Goal: Task Accomplishment & Management: Complete application form

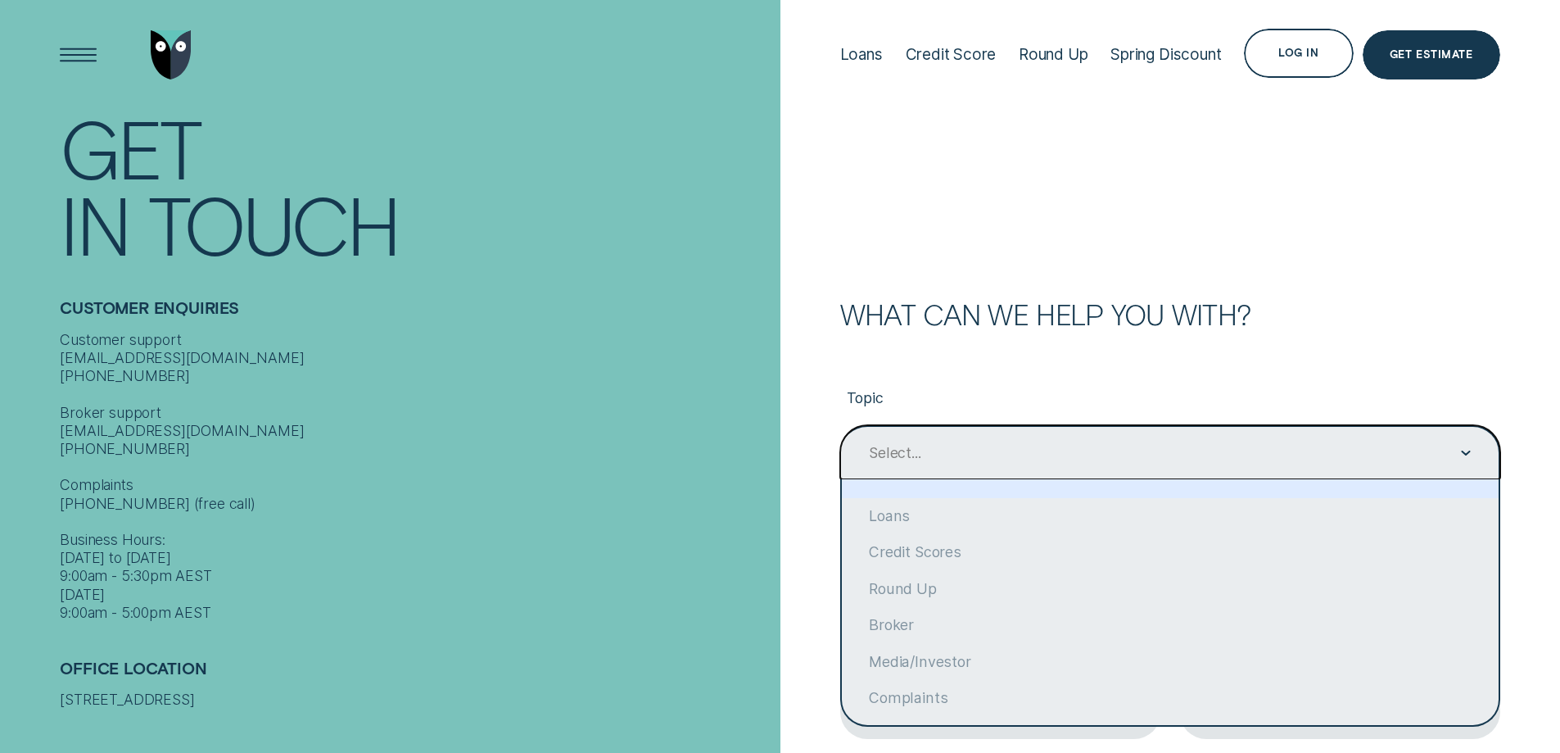
click at [1458, 459] on div "Select..." at bounding box center [1169, 453] width 604 height 20
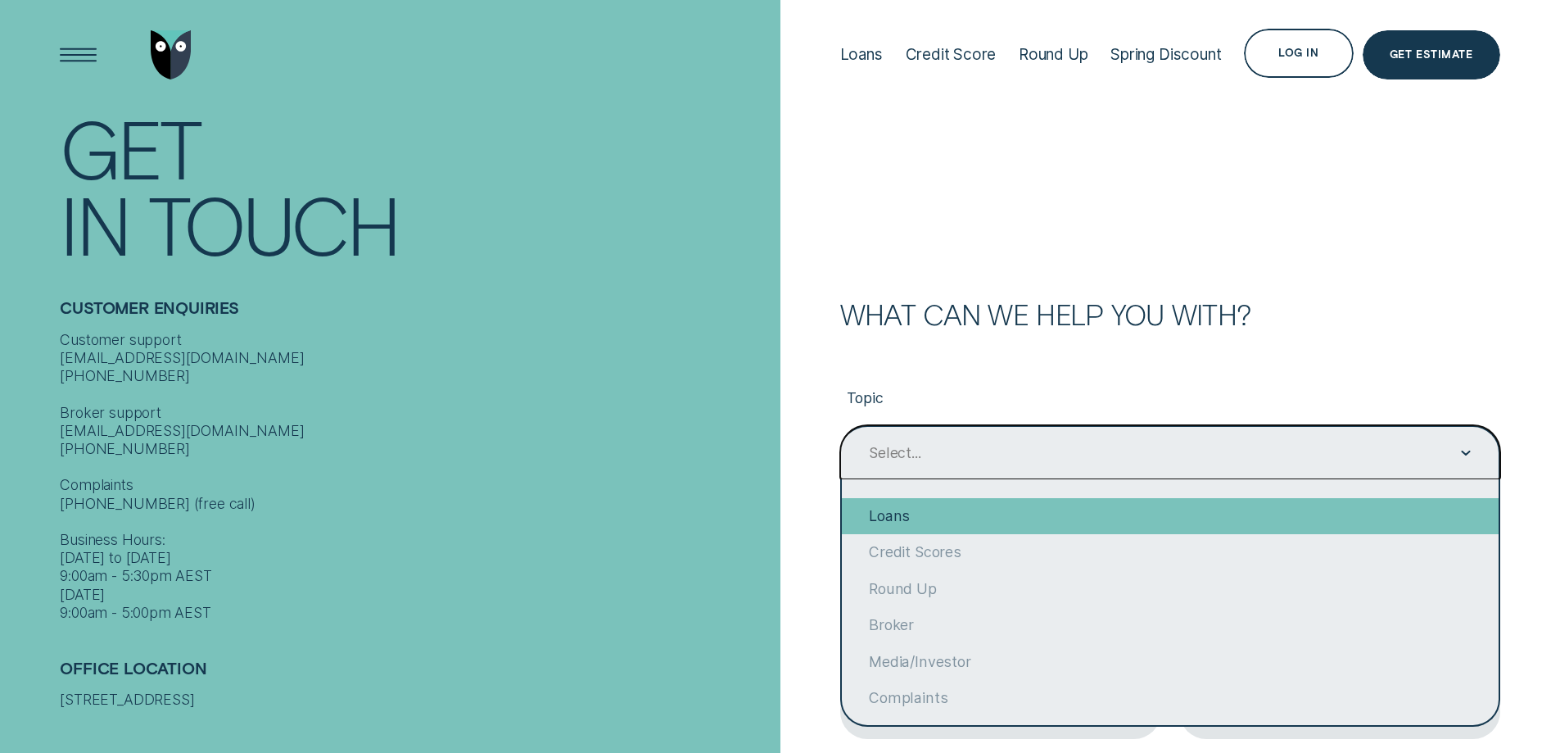
click at [914, 516] on div "Loans" at bounding box center [1170, 516] width 657 height 36
type input "Loans"
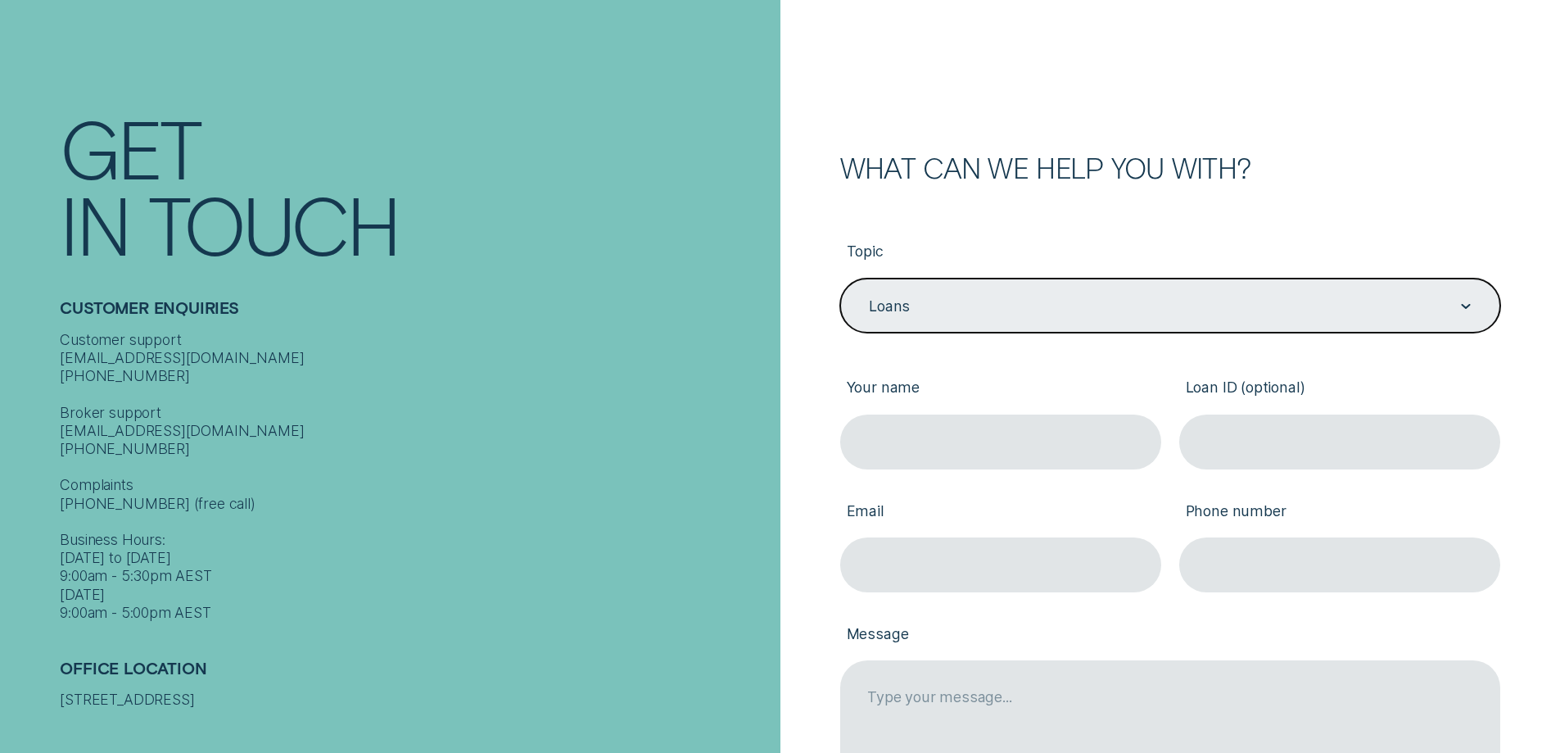
scroll to position [328, 0]
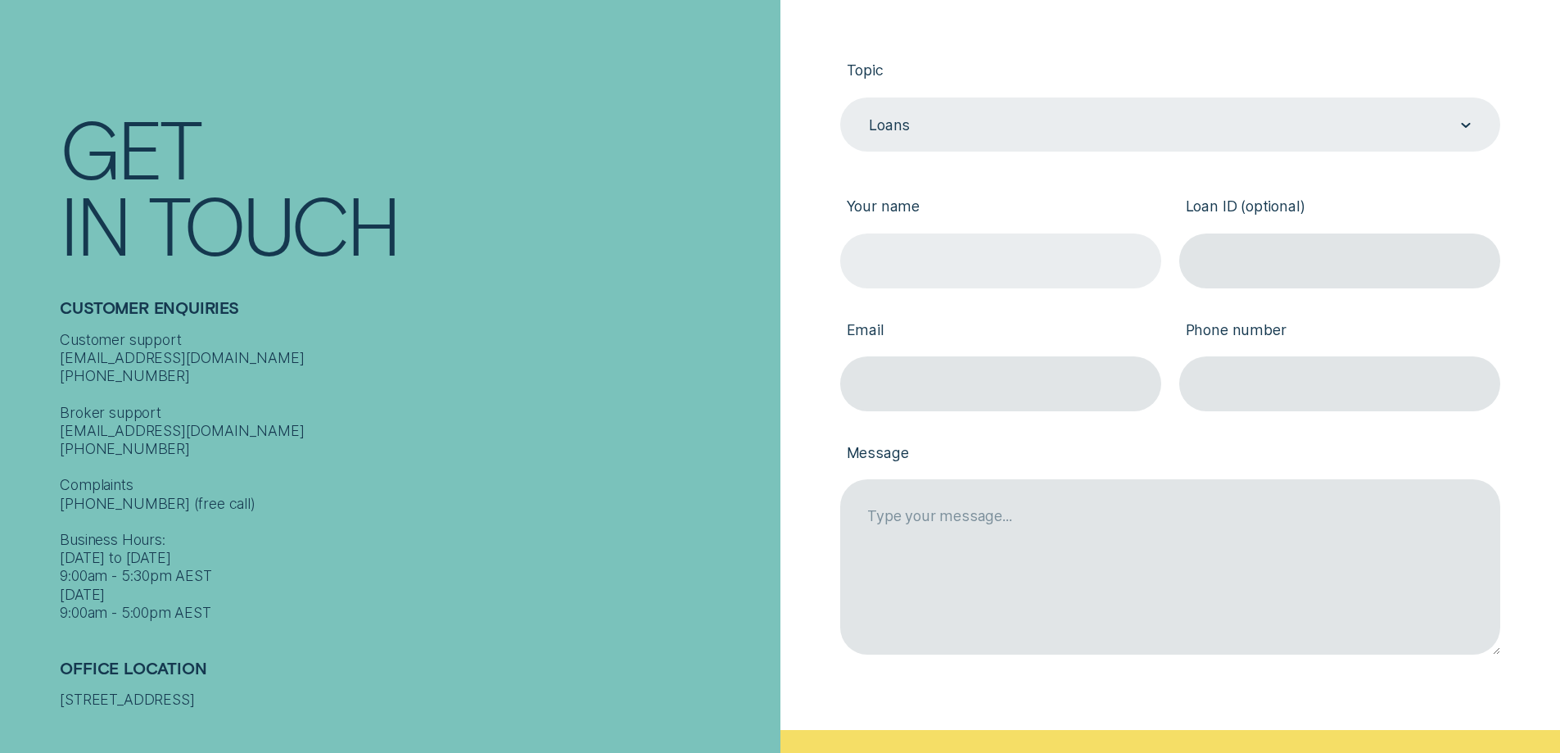
click at [1023, 249] on input "Your name" at bounding box center [1000, 260] width 321 height 55
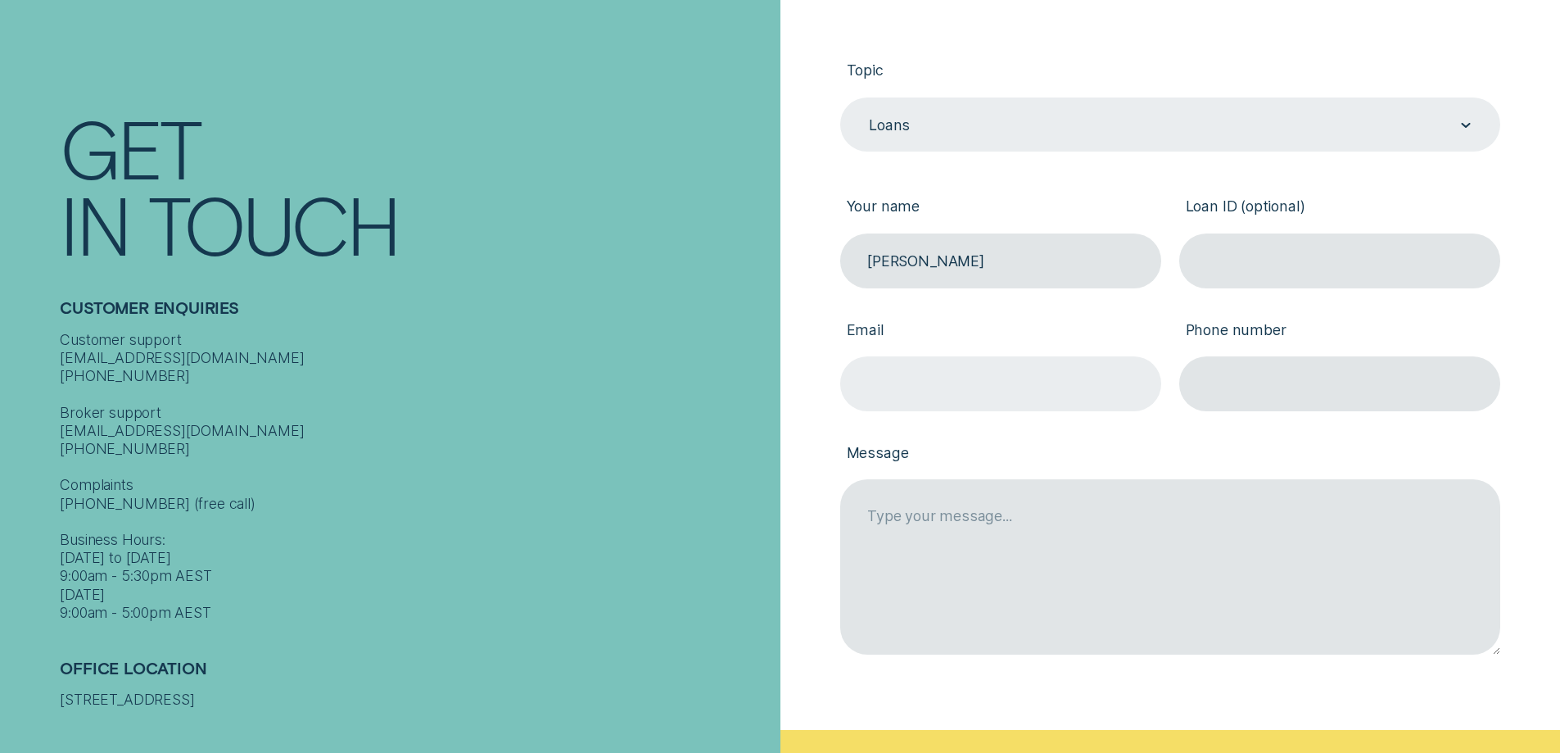
type input "[PERSON_NAME]"
click at [988, 379] on input "Email" at bounding box center [1000, 383] width 321 height 55
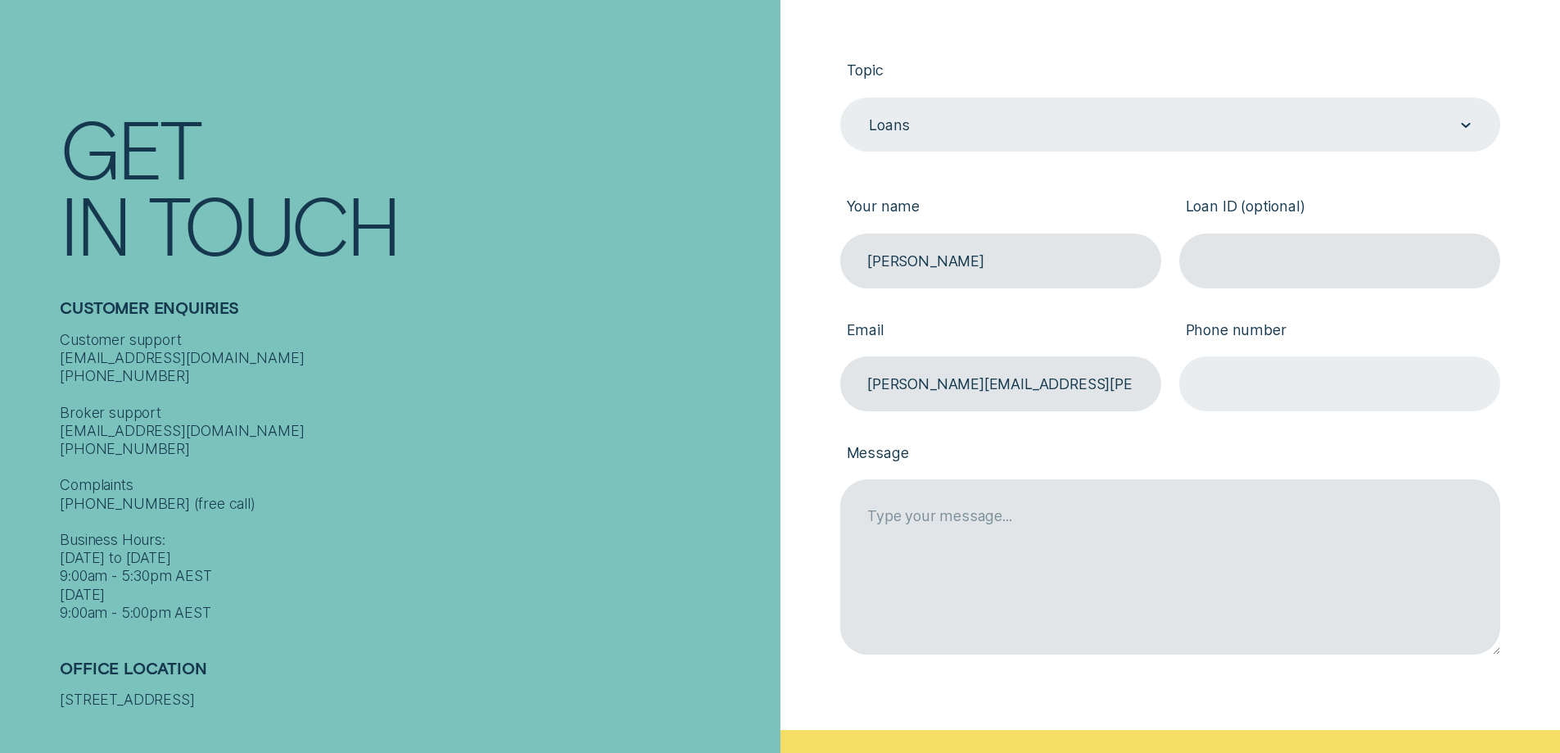
type input "[PERSON_NAME][EMAIL_ADDRESS][PERSON_NAME][DOMAIN_NAME]"
click at [1222, 384] on input "Phone number" at bounding box center [1339, 383] width 321 height 55
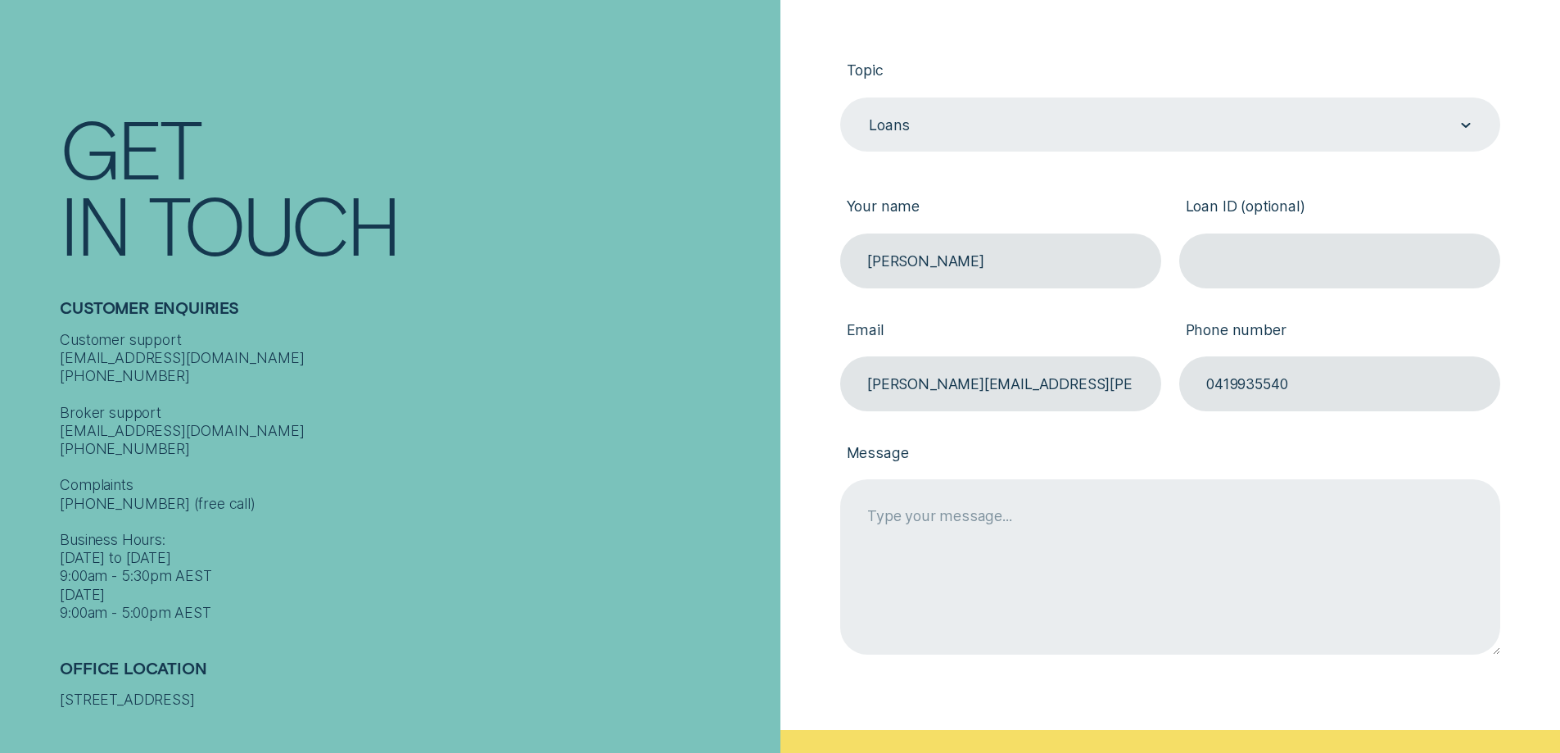
type input "0419935540"
click at [1085, 519] on textarea "Message" at bounding box center [1170, 566] width 660 height 174
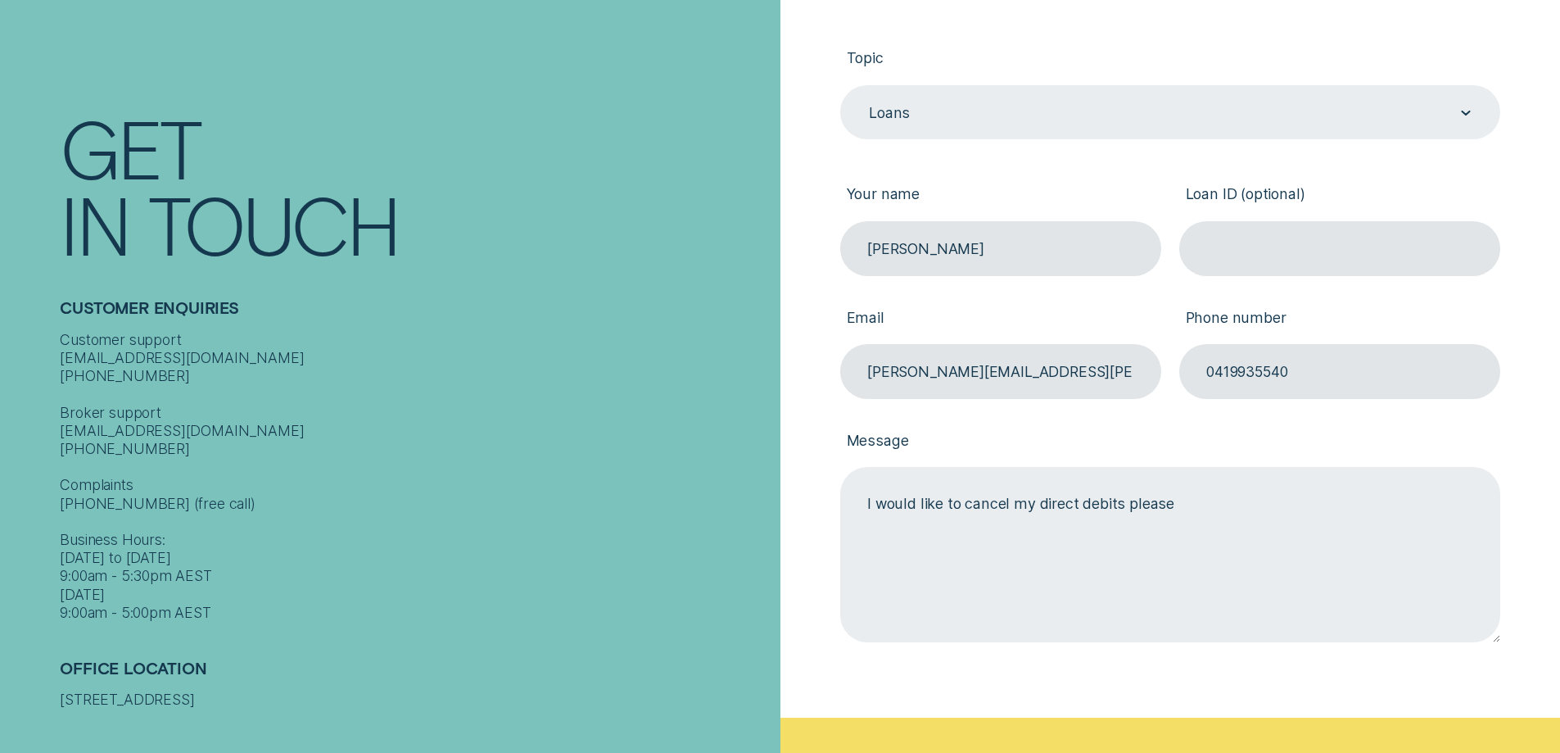
scroll to position [737, 0]
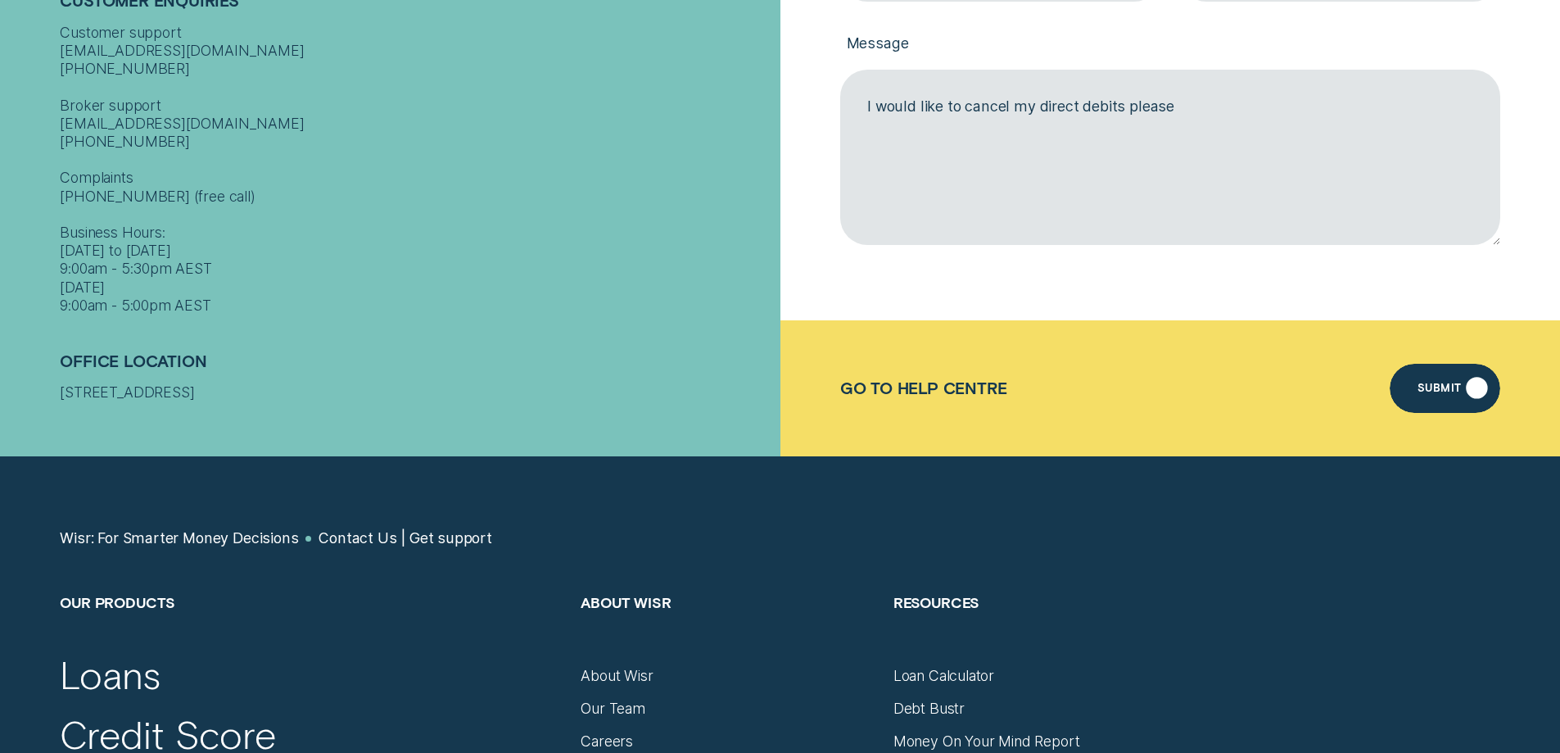
type textarea "I would like to cancel my direct debits please"
click at [1436, 386] on div "Submit" at bounding box center [1440, 391] width 44 height 10
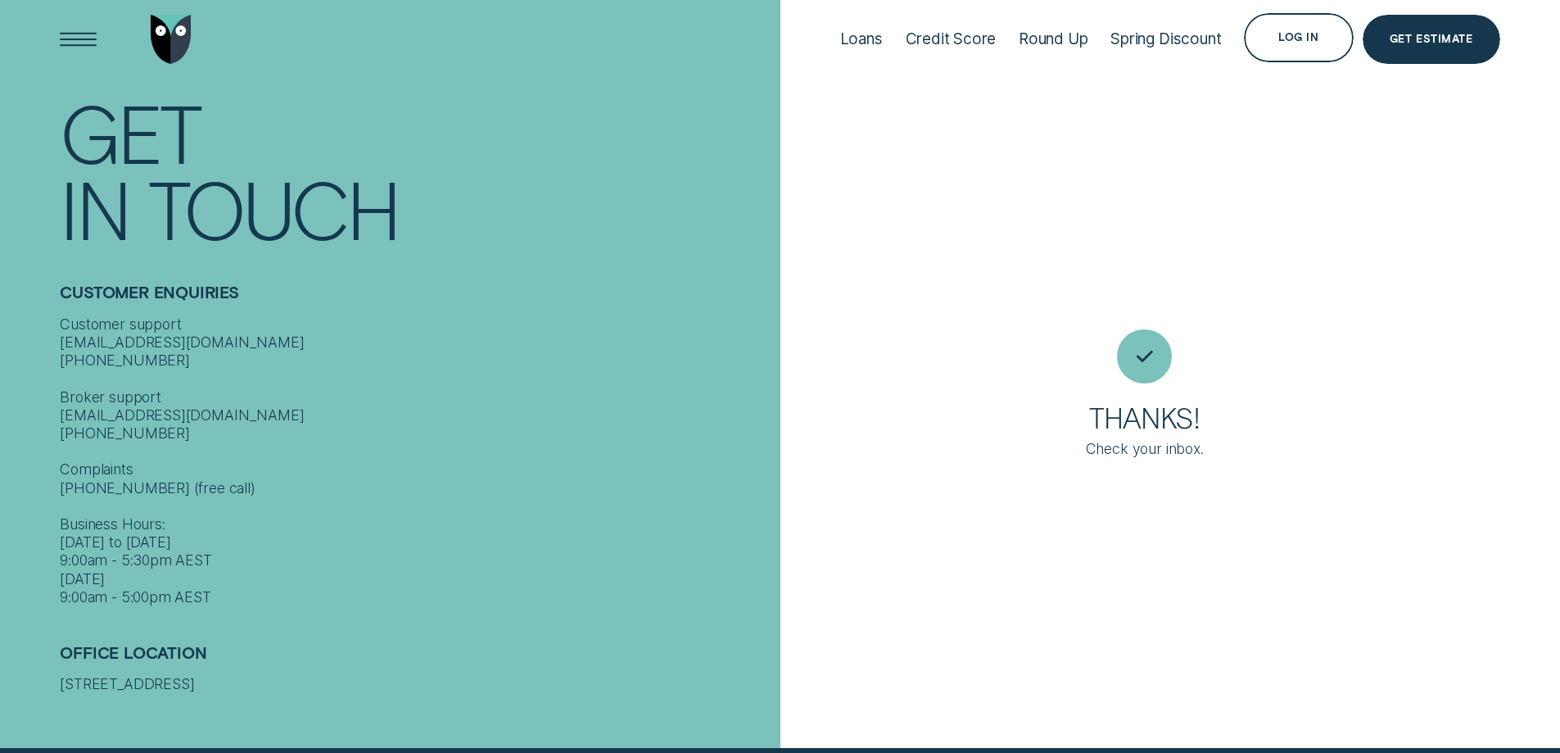
scroll to position [15, 0]
